Goal: Entertainment & Leisure: Consume media (video, audio)

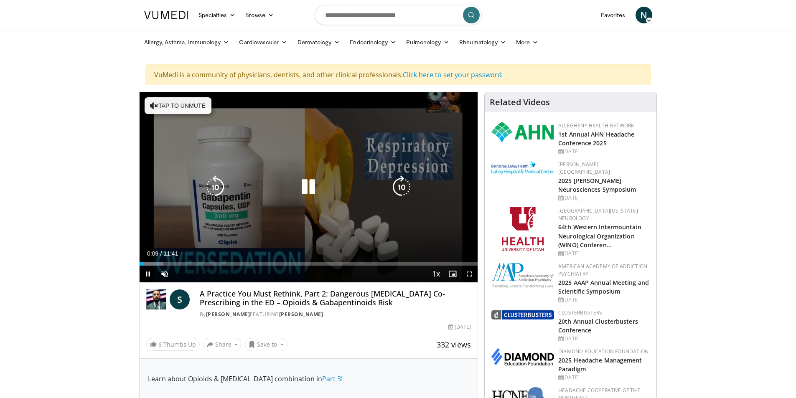
click at [178, 104] on button "Tap to unmute" at bounding box center [178, 105] width 67 height 17
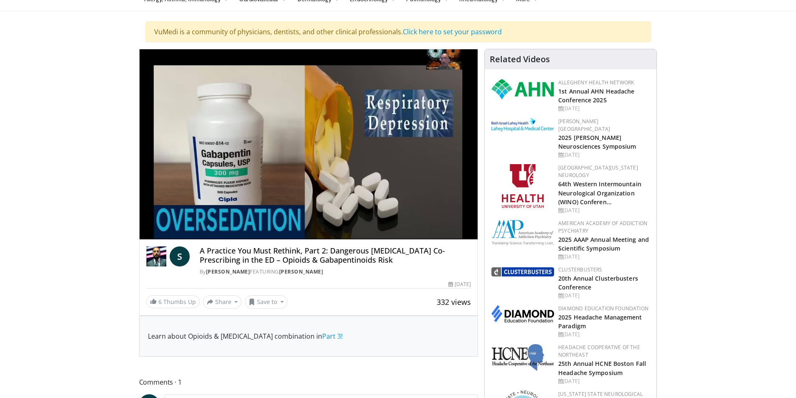
scroll to position [42, 0]
